Goal: Check status: Check status

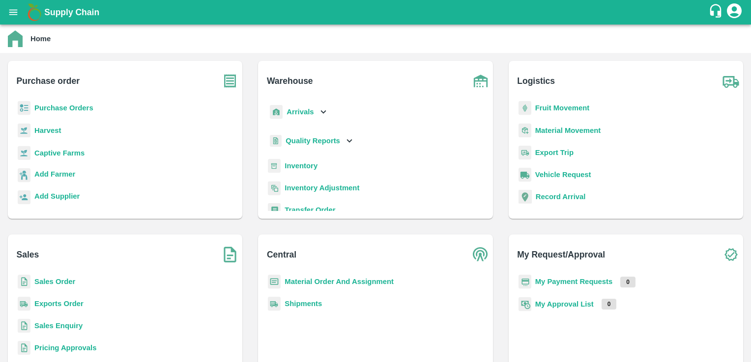
click at [54, 284] on b "Sales Order" at bounding box center [54, 282] width 41 height 8
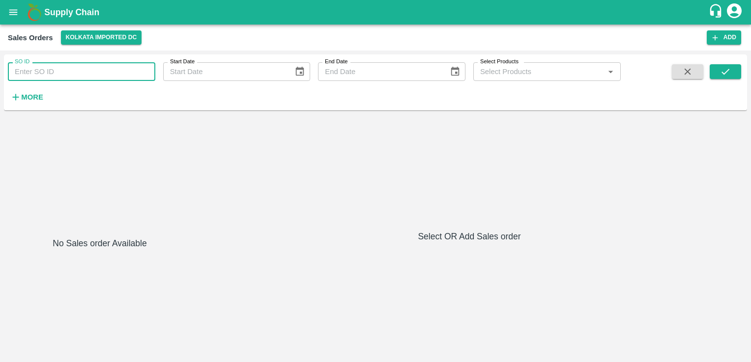
click at [105, 77] on input "SO ID" at bounding box center [81, 71] width 147 height 19
click at [71, 70] on input "5" at bounding box center [81, 71] width 147 height 19
type input "5"
type input "599667"
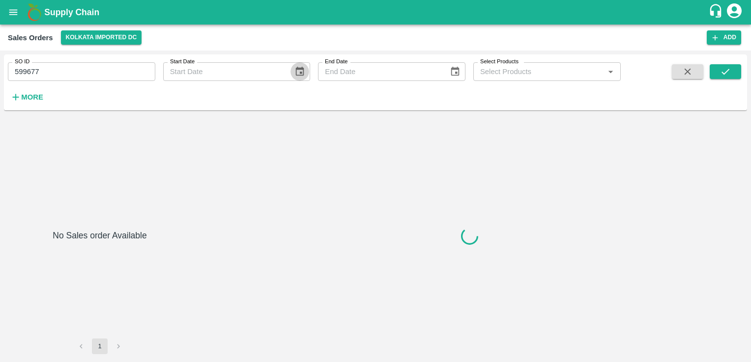
click at [303, 75] on icon "Choose date" at bounding box center [300, 71] width 8 height 9
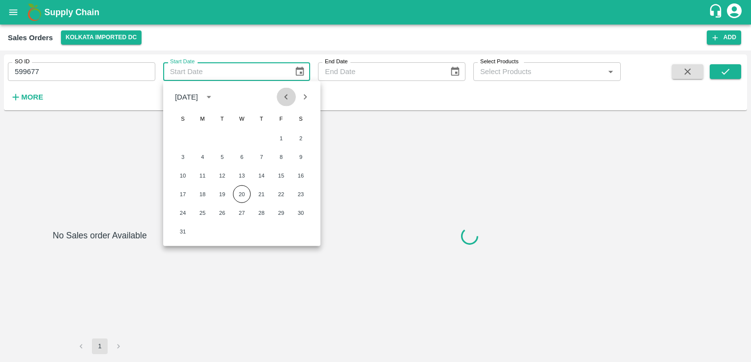
click at [281, 96] on icon "Previous month" at bounding box center [285, 96] width 11 height 11
click at [295, 159] on button "12" at bounding box center [301, 157] width 18 height 18
type input "[DATE]"
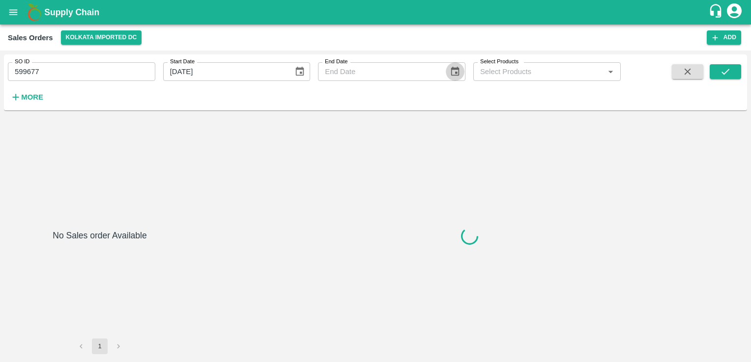
click at [456, 72] on icon "Choose date" at bounding box center [454, 71] width 8 height 9
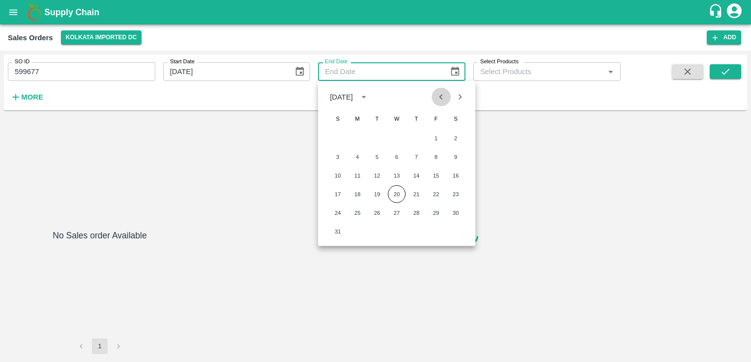
click at [442, 99] on icon "Previous month" at bounding box center [440, 96] width 3 height 5
click at [410, 213] on button "31" at bounding box center [416, 213] width 18 height 18
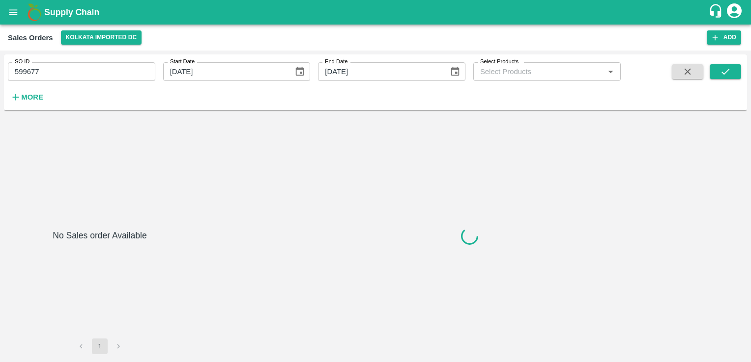
type input "[DATE]"
click at [609, 78] on button "Open" at bounding box center [610, 71] width 13 height 13
click at [732, 75] on button "submit" at bounding box center [724, 71] width 31 height 15
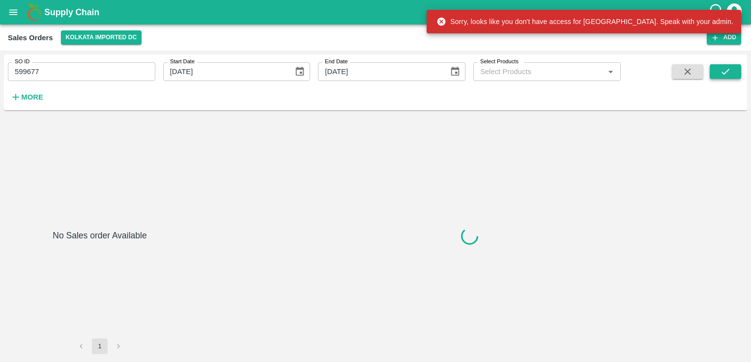
click at [732, 75] on button "submit" at bounding box center [724, 71] width 31 height 15
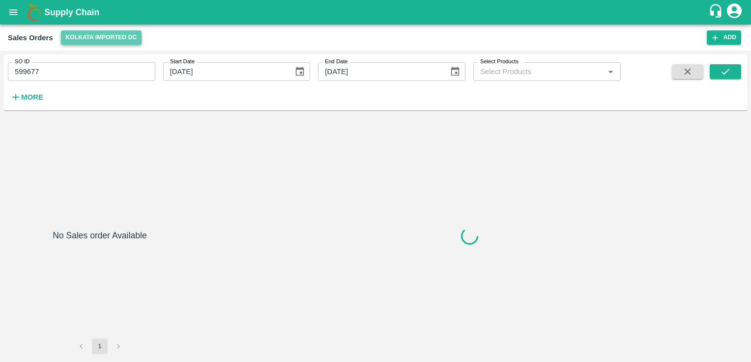
click at [85, 34] on button "Kolkata Imported DC" at bounding box center [101, 37] width 81 height 14
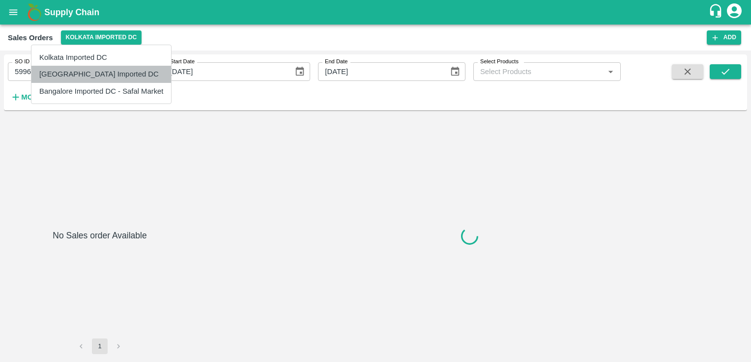
click at [81, 68] on li "[GEOGRAPHIC_DATA] Imported DC" at bounding box center [100, 74] width 139 height 17
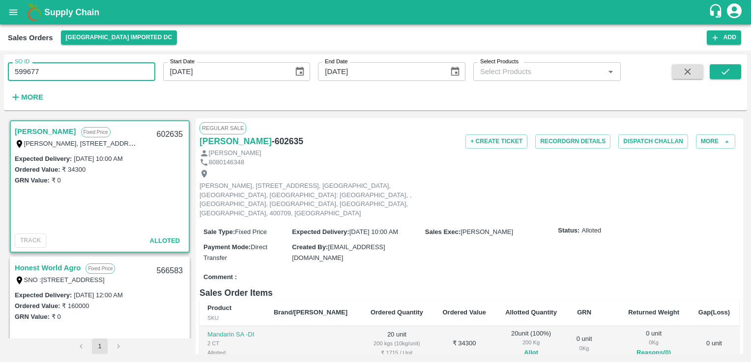
click at [96, 73] on input "599677" at bounding box center [81, 71] width 147 height 19
click at [92, 66] on input "599677" at bounding box center [81, 71] width 147 height 19
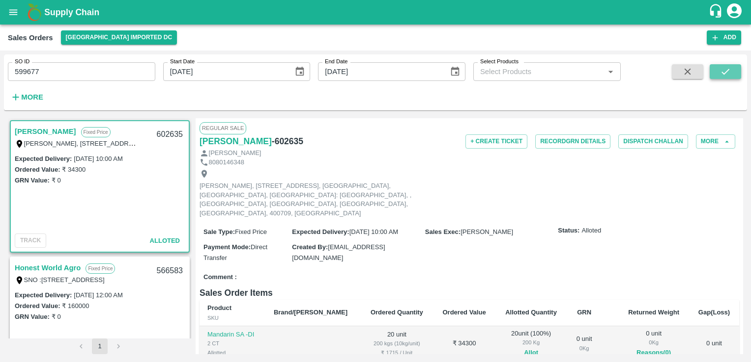
click at [711, 72] on button "submit" at bounding box center [724, 71] width 31 height 15
